Goal: Task Accomplishment & Management: Complete application form

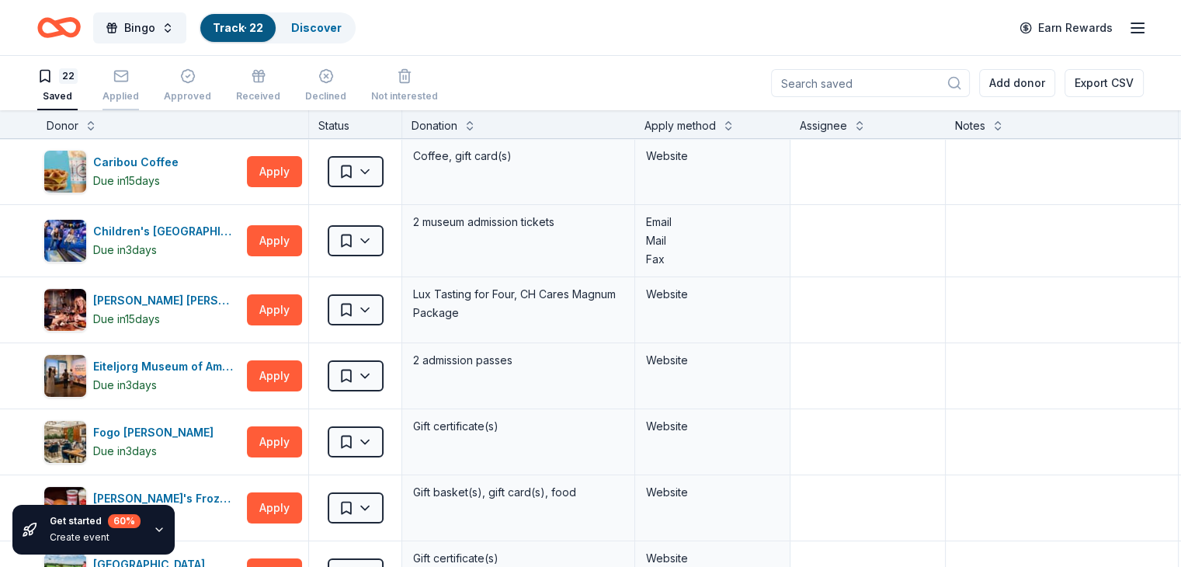
click at [129, 78] on icon "button" at bounding box center [121, 76] width 16 height 16
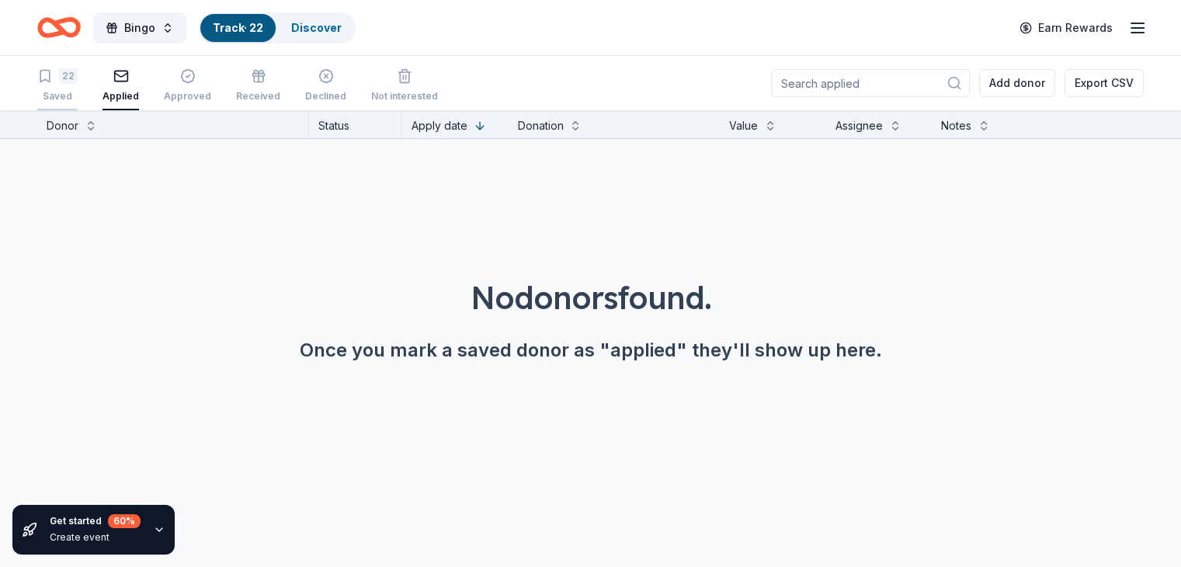
click at [78, 76] on div "22" at bounding box center [68, 76] width 19 height 16
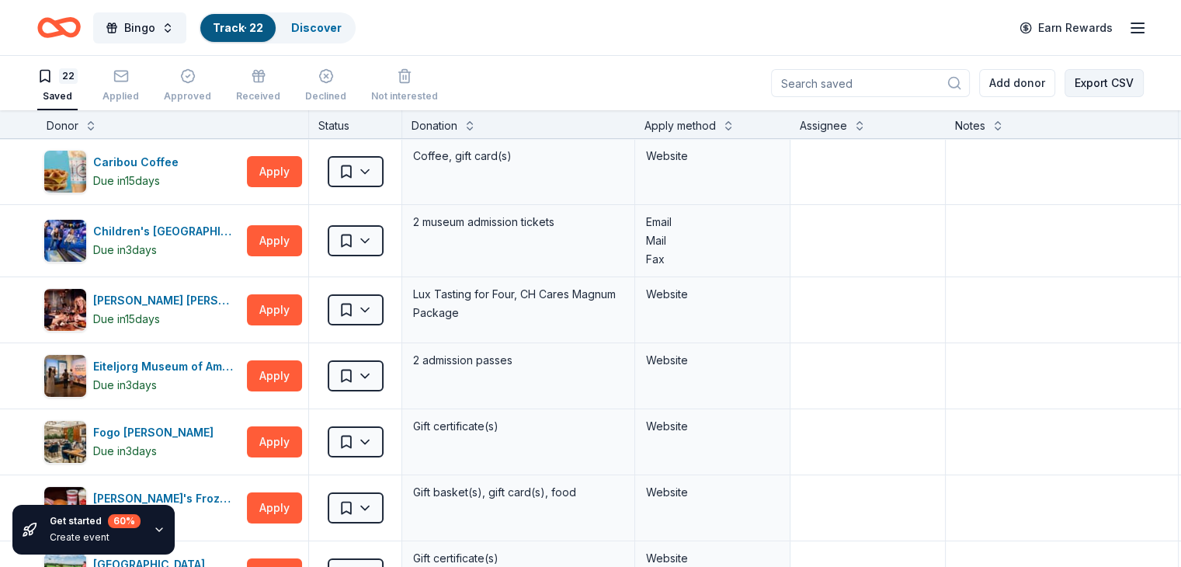
click at [1080, 78] on button "Export CSV" at bounding box center [1104, 83] width 79 height 28
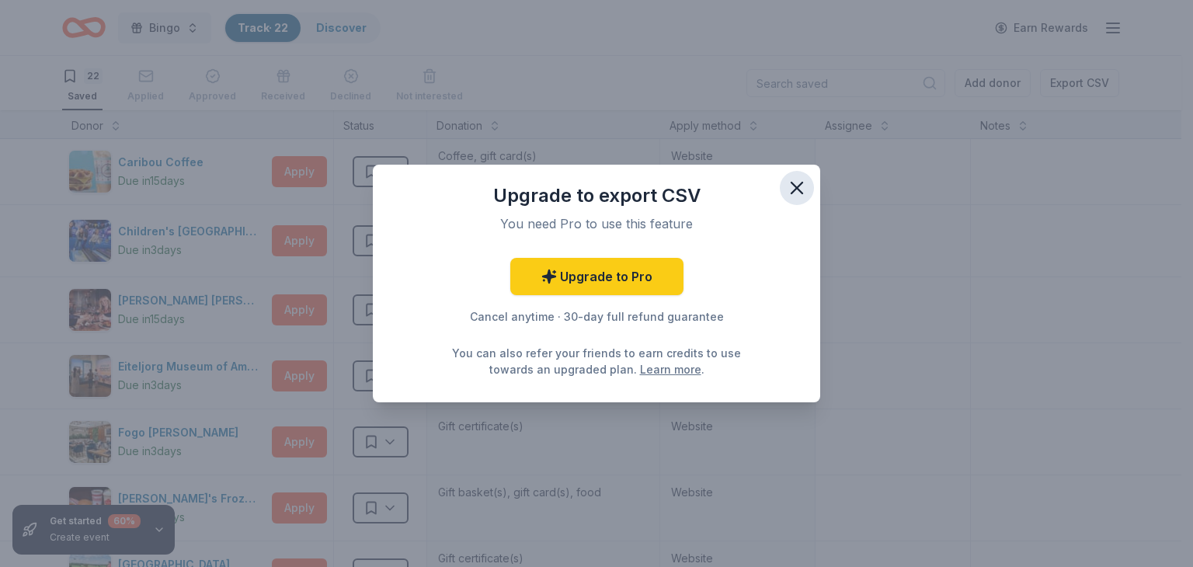
click at [802, 190] on icon "button" at bounding box center [797, 188] width 22 height 22
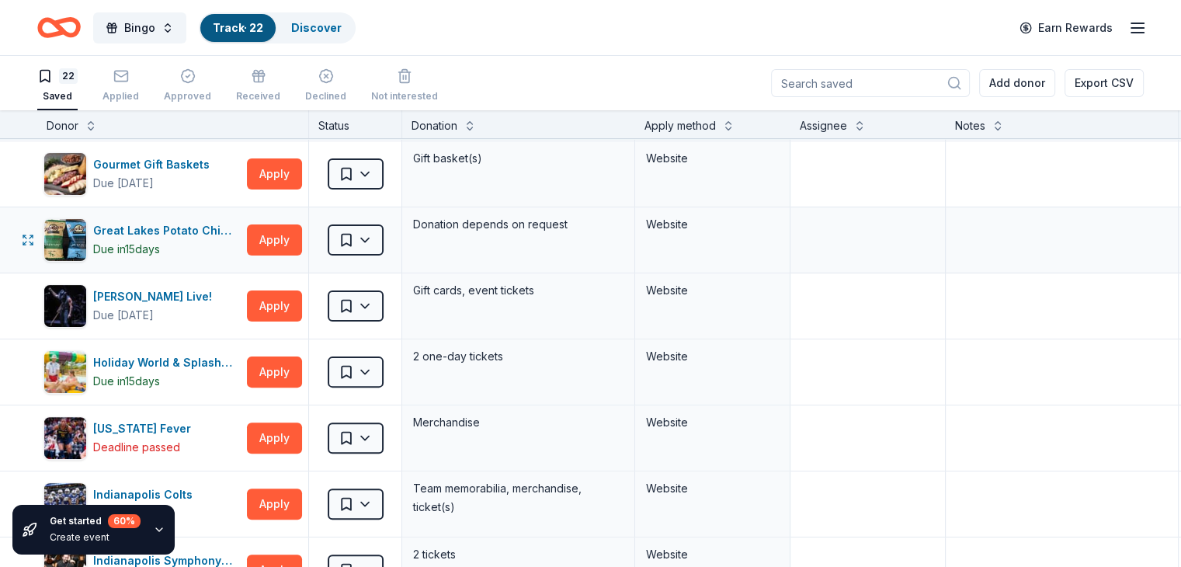
scroll to position [544, 0]
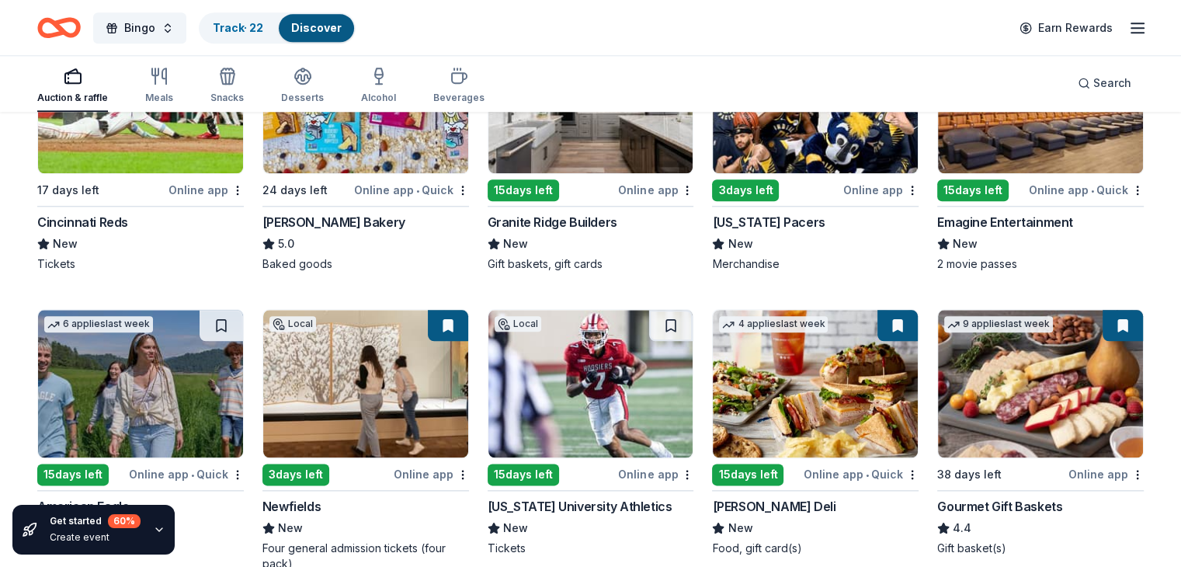
scroll to position [1864, 0]
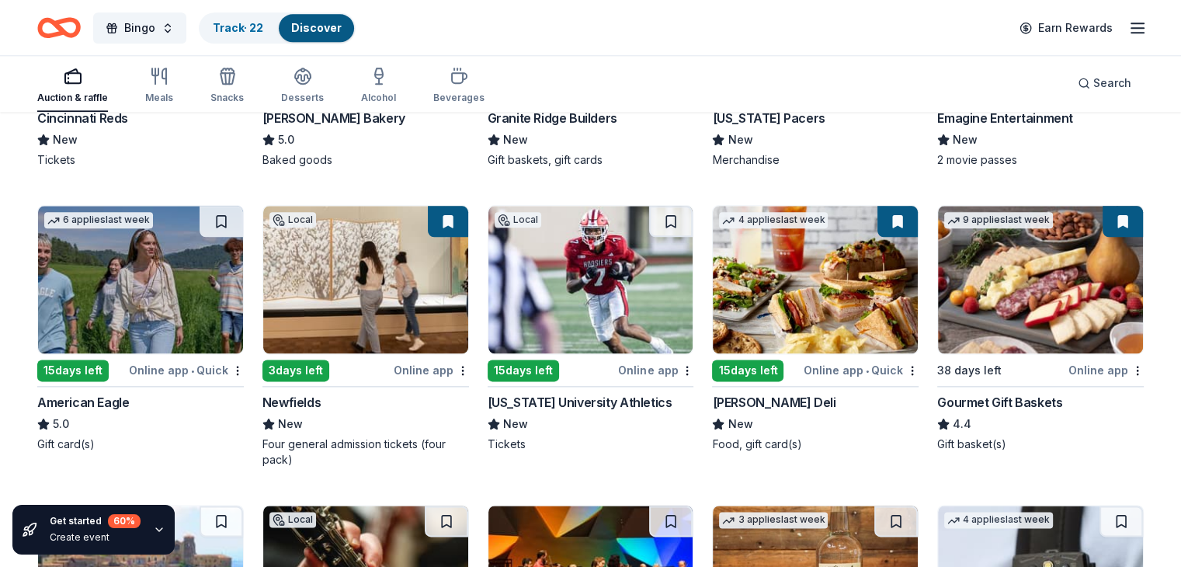
click at [577, 262] on img at bounding box center [591, 280] width 205 height 148
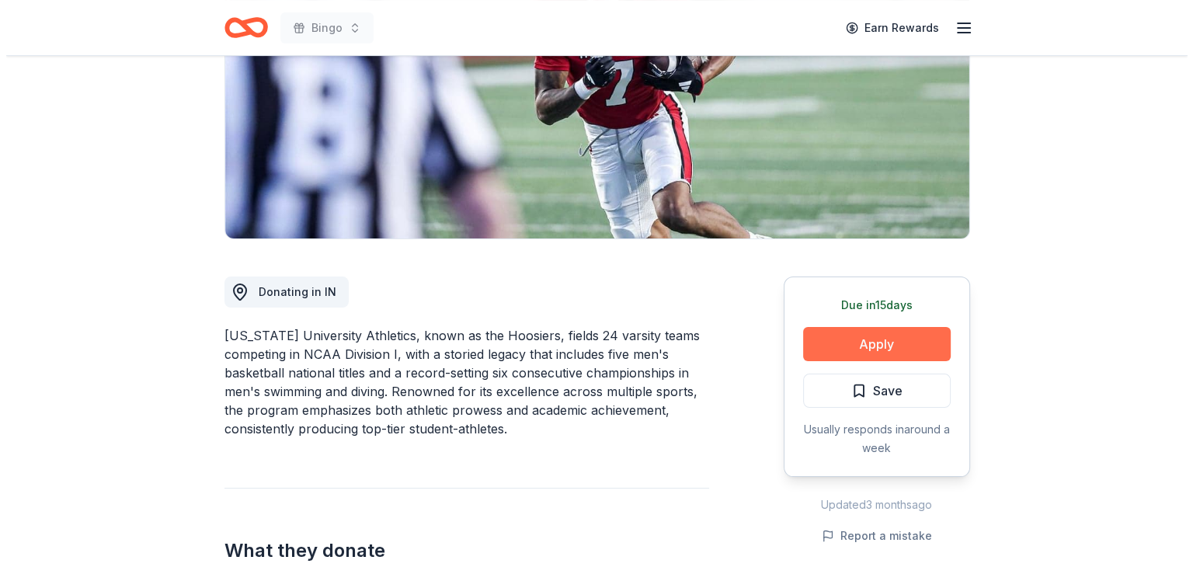
scroll to position [233, 0]
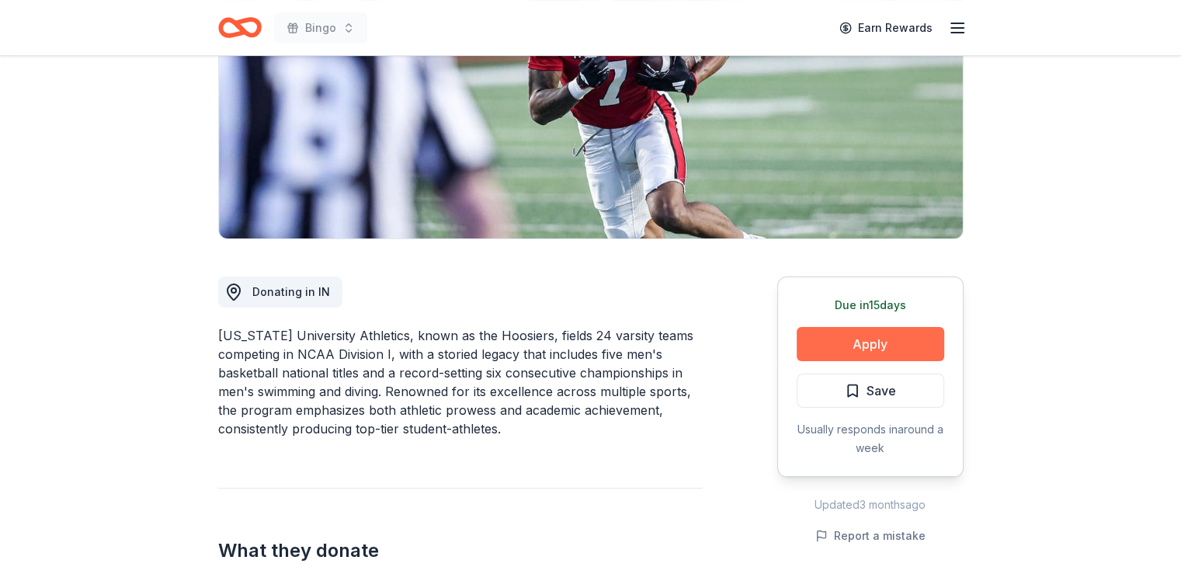
click at [879, 336] on button "Apply" at bounding box center [871, 344] width 148 height 34
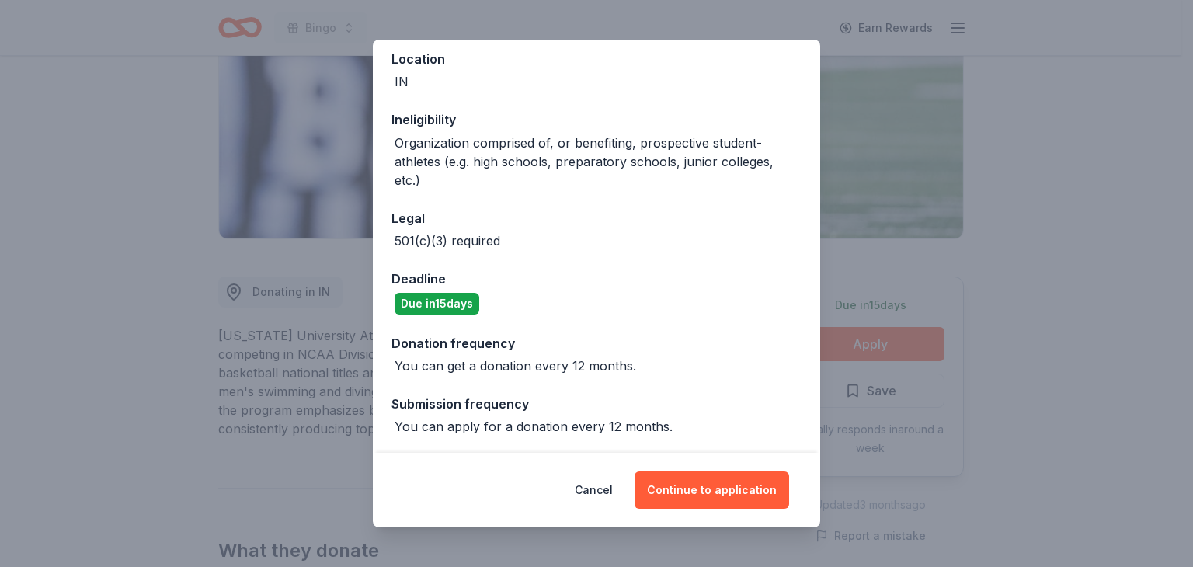
scroll to position [179, 0]
click at [717, 488] on button "Continue to application" at bounding box center [712, 489] width 155 height 37
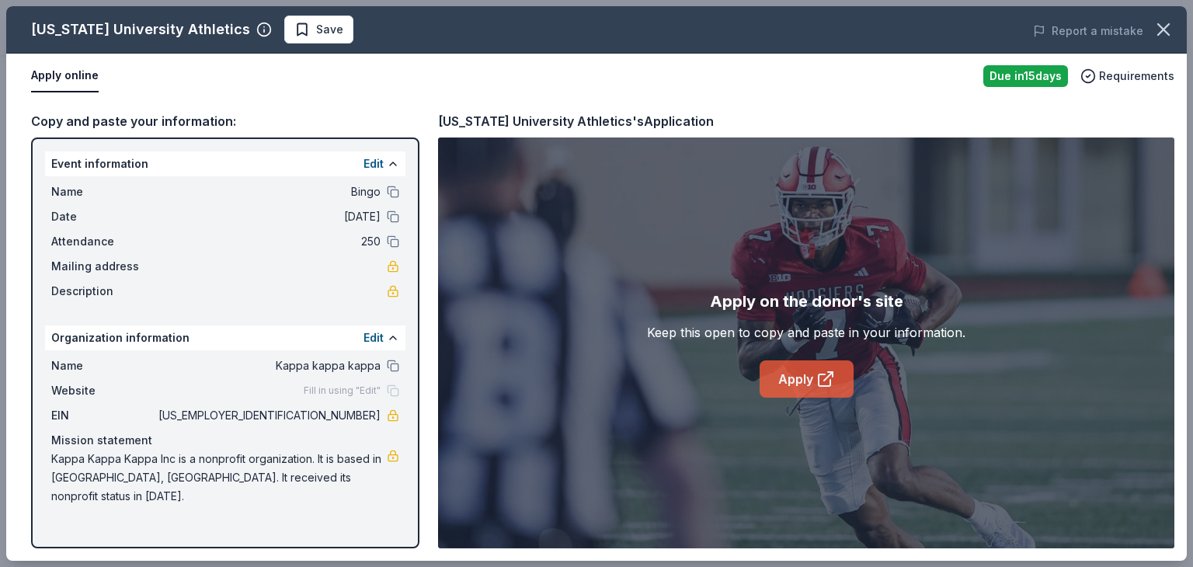
click at [807, 374] on link "Apply" at bounding box center [807, 378] width 94 height 37
